Goal: Communication & Community: Connect with others

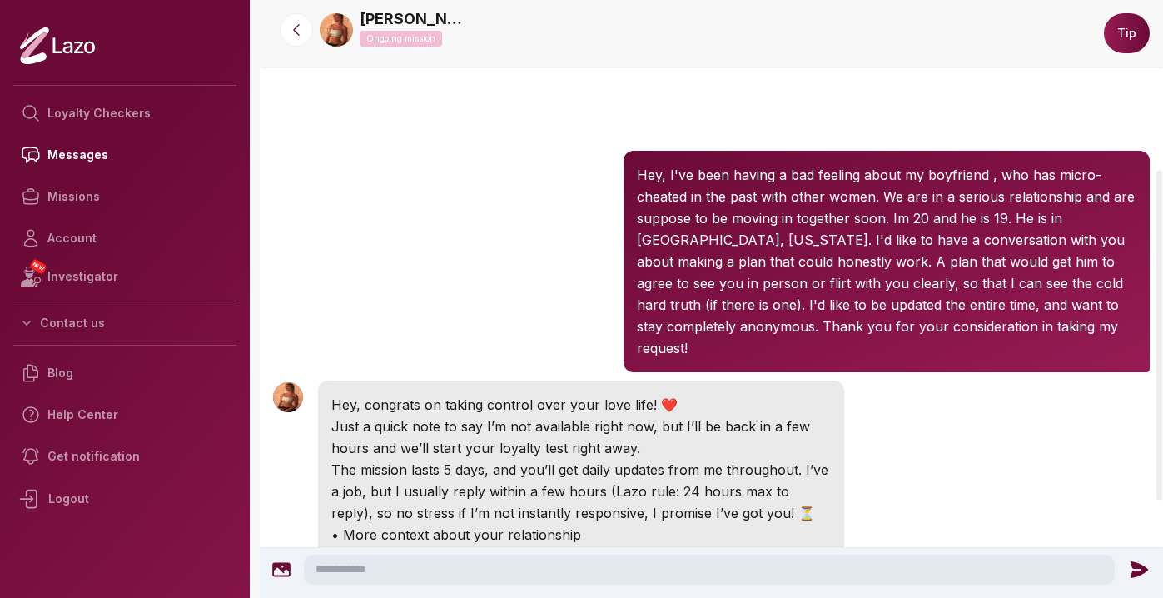
scroll to position [484, 0]
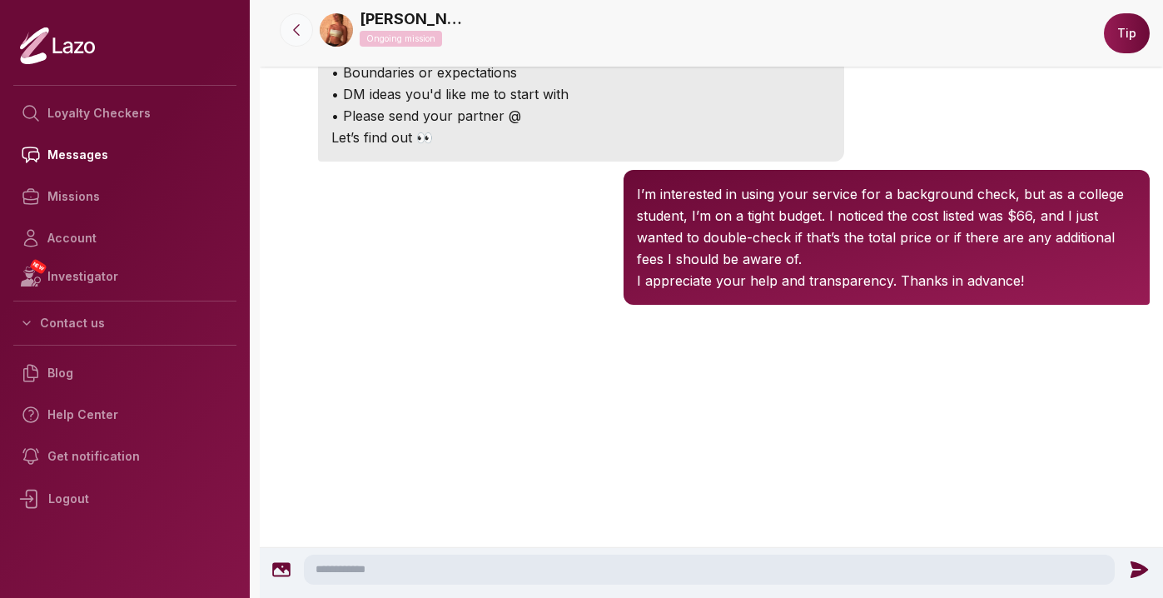
click at [284, 32] on button at bounding box center [296, 29] width 33 height 33
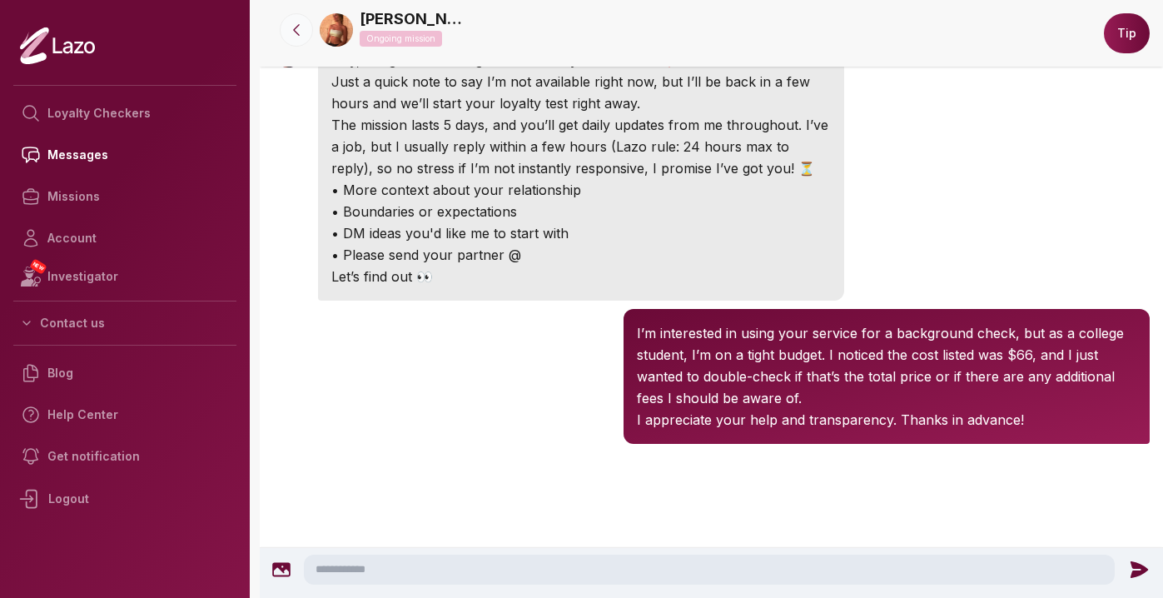
scroll to position [306, 0]
